Goal: Information Seeking & Learning: Learn about a topic

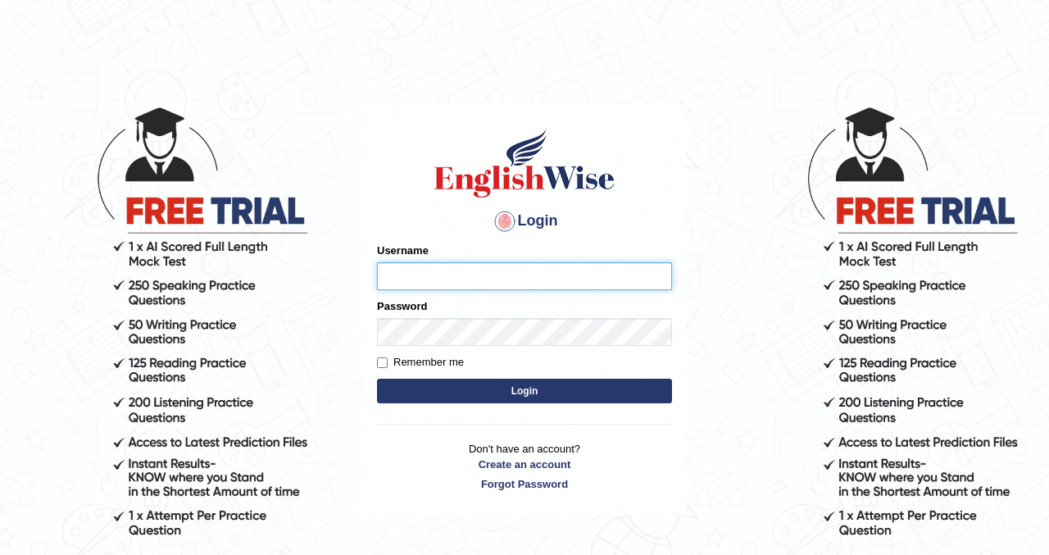
type input "kennyg_"
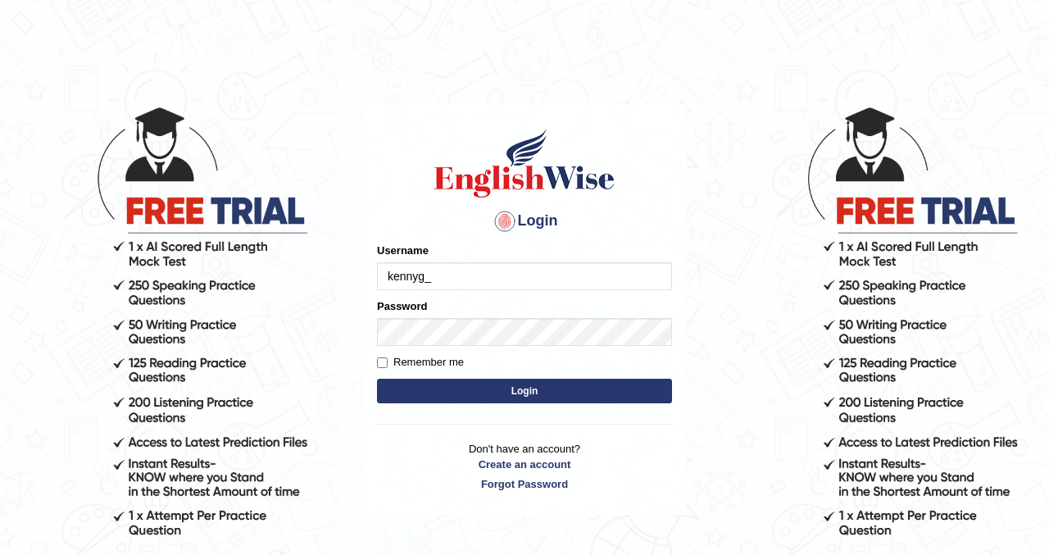
click at [500, 391] on button "Login" at bounding box center [524, 391] width 295 height 25
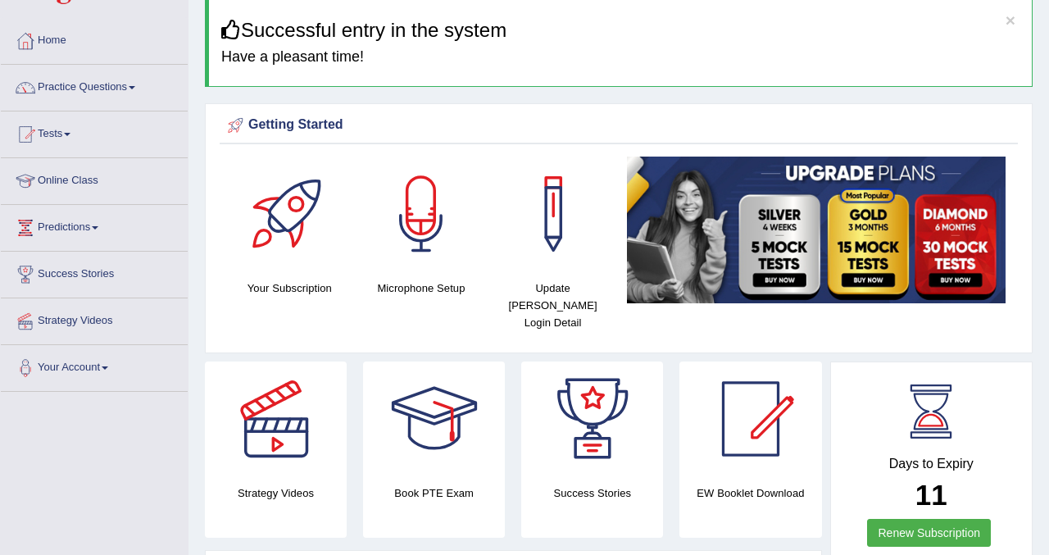
scroll to position [66, 0]
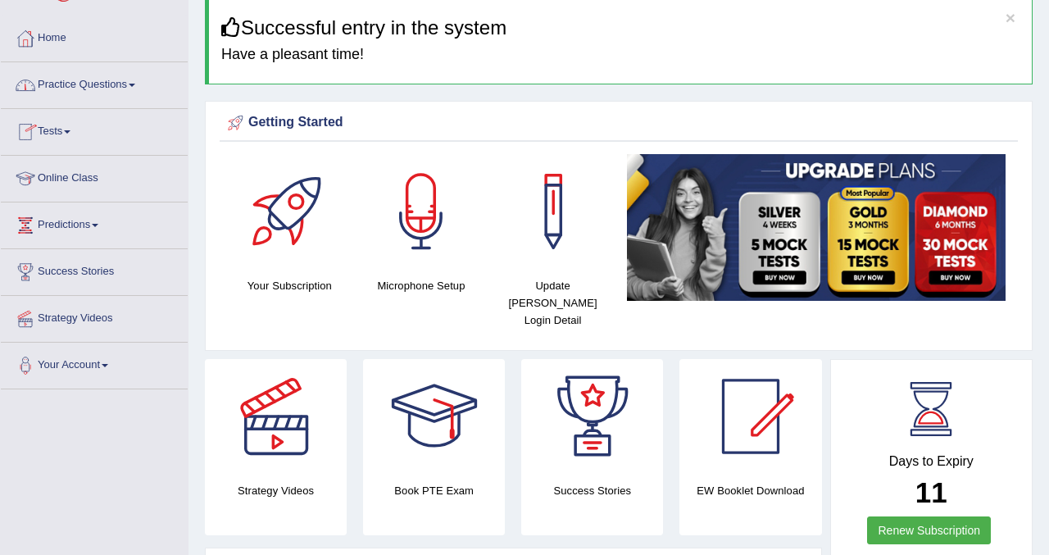
click at [84, 92] on link "Practice Questions" at bounding box center [94, 82] width 187 height 41
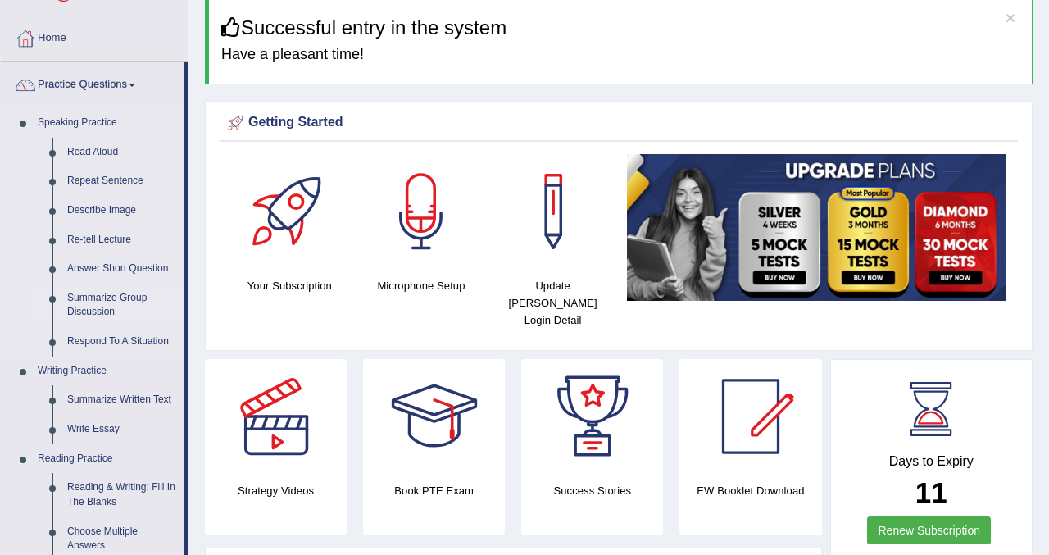
click at [113, 301] on link "Summarize Group Discussion" at bounding box center [122, 304] width 124 height 43
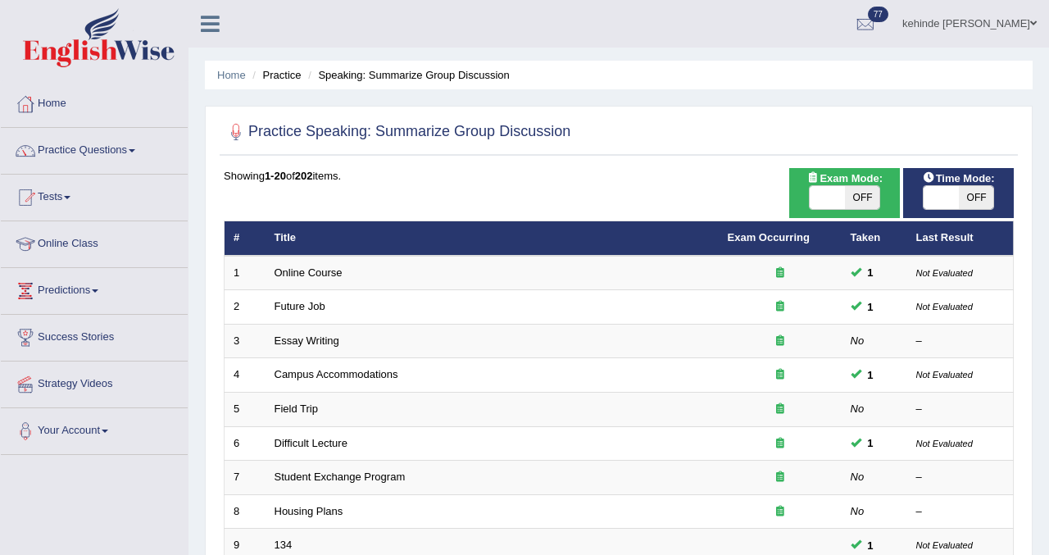
click at [1041, 292] on div "Home Practice Speaking: Summarize Group Discussion Practice Speaking: Summarize…" at bounding box center [618, 522] width 860 height 1044
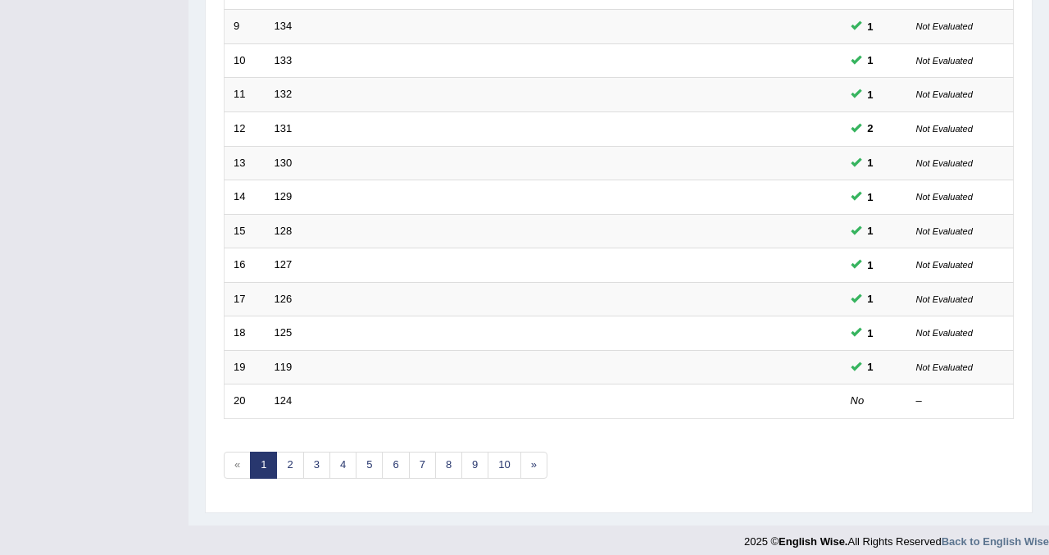
scroll to position [530, 0]
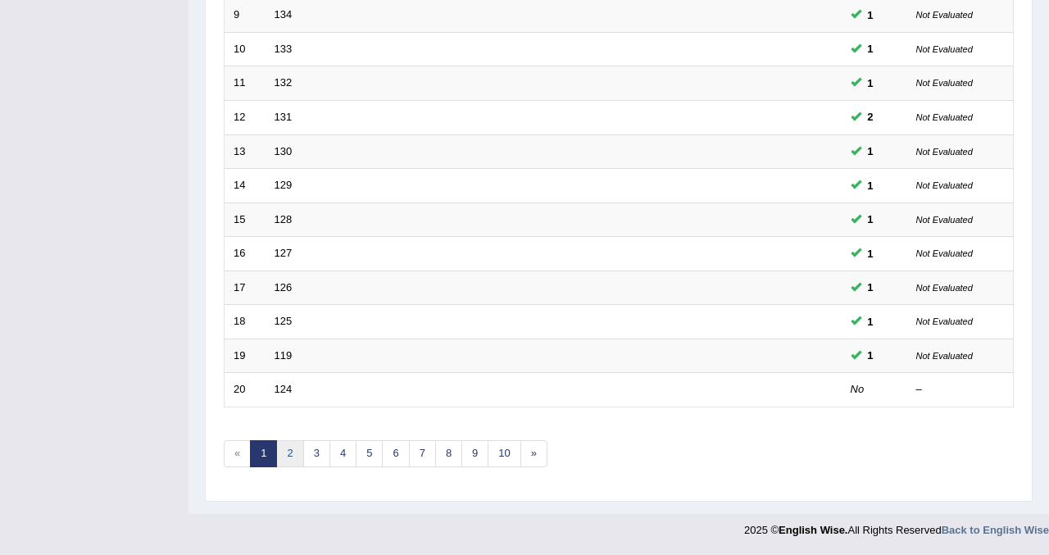
click at [288, 455] on link "2" at bounding box center [289, 453] width 27 height 27
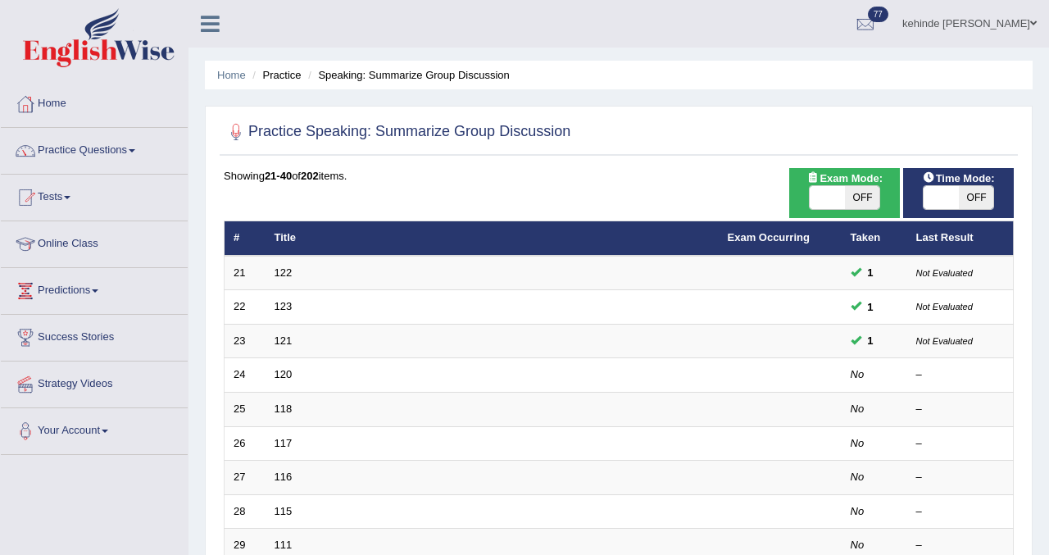
click at [857, 200] on span "OFF" at bounding box center [862, 197] width 35 height 23
checkbox input "true"
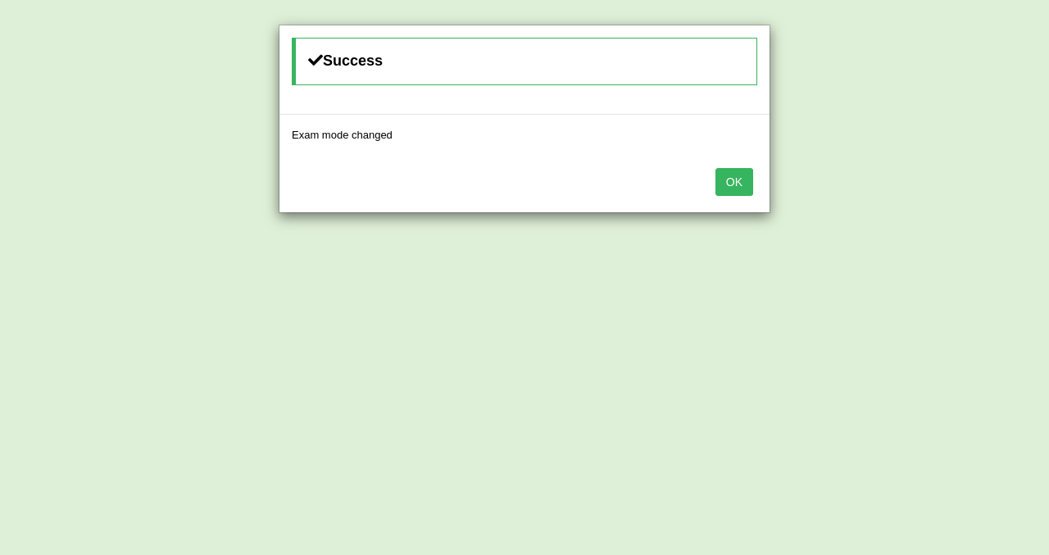
click at [739, 182] on button "OK" at bounding box center [734, 182] width 38 height 28
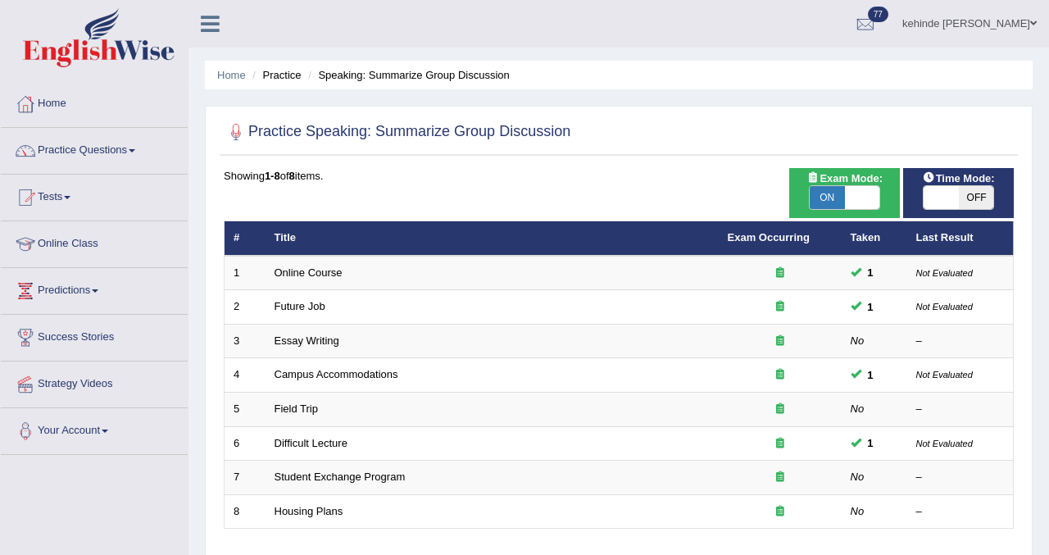
click at [981, 196] on span "OFF" at bounding box center [976, 197] width 35 height 23
checkbox input "true"
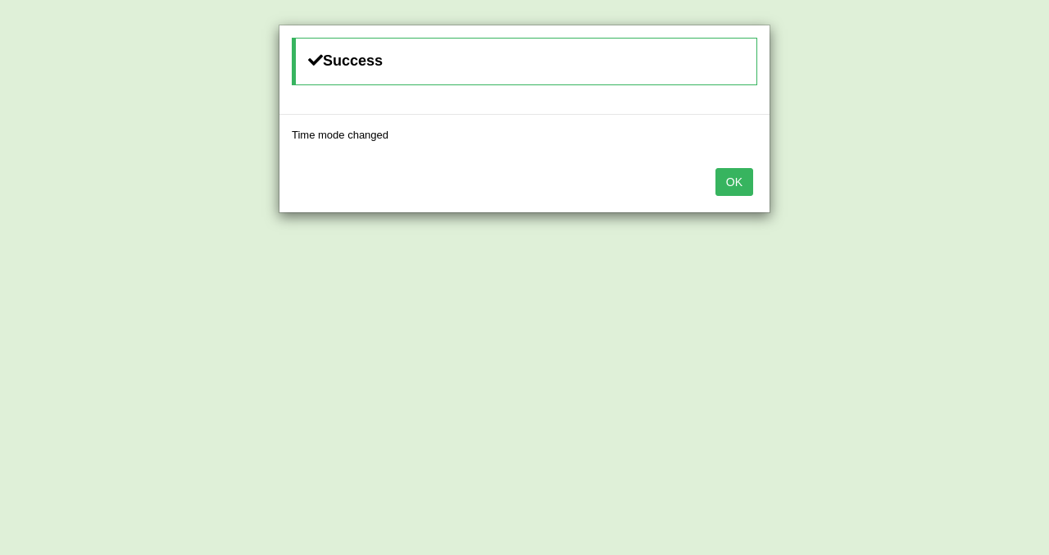
click at [738, 188] on button "OK" at bounding box center [734, 182] width 38 height 28
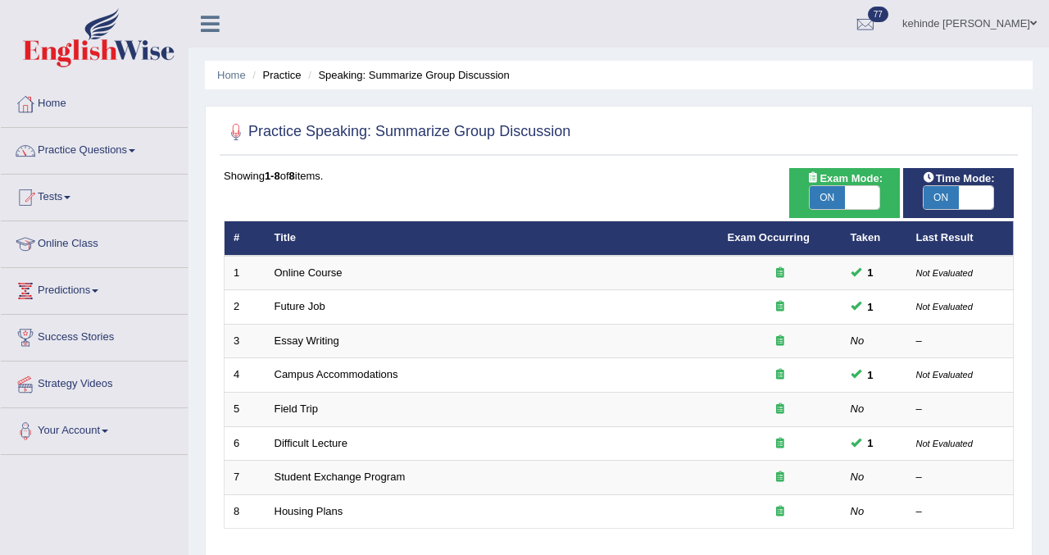
click at [1038, 333] on div "Home Practice Speaking: Summarize Group Discussion Practice Speaking: Summarize…" at bounding box center [618, 409] width 860 height 819
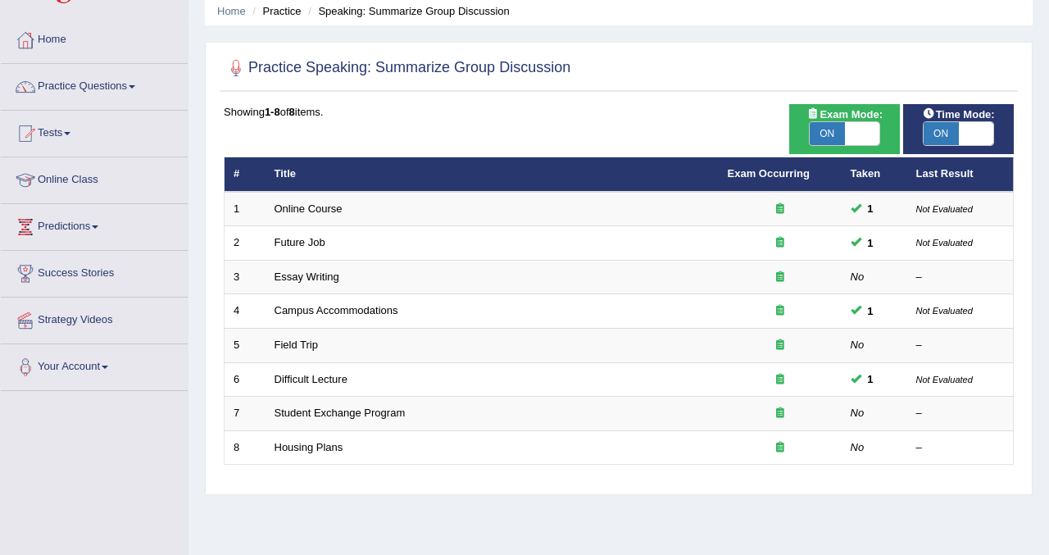
scroll to position [66, 0]
